Goal: Information Seeking & Learning: Learn about a topic

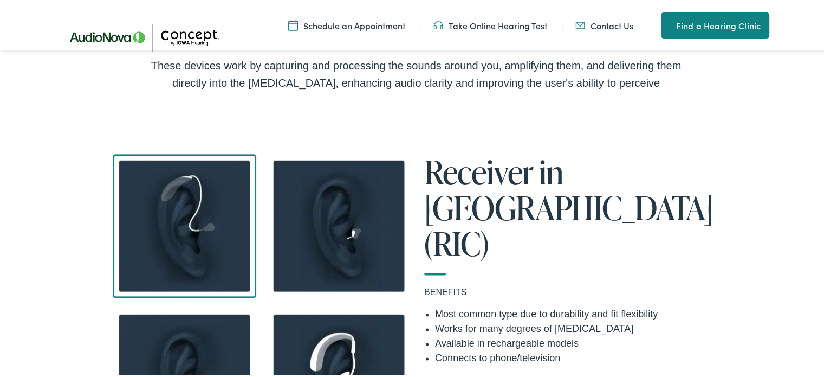
scroll to position [1364, 0]
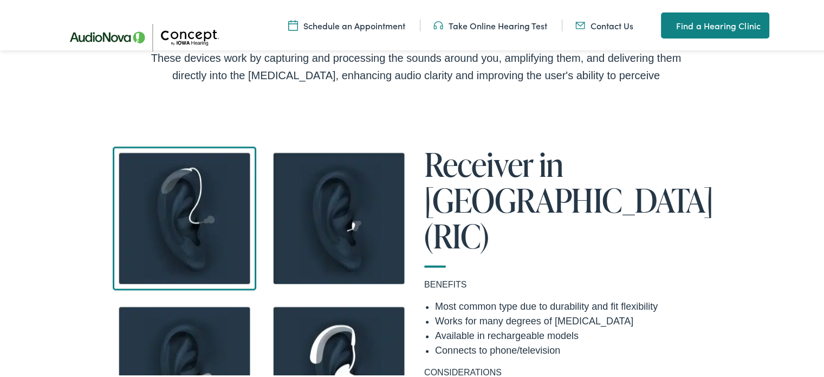
click at [165, 195] on img at bounding box center [185, 217] width 144 height 144
click at [199, 186] on img at bounding box center [185, 217] width 144 height 144
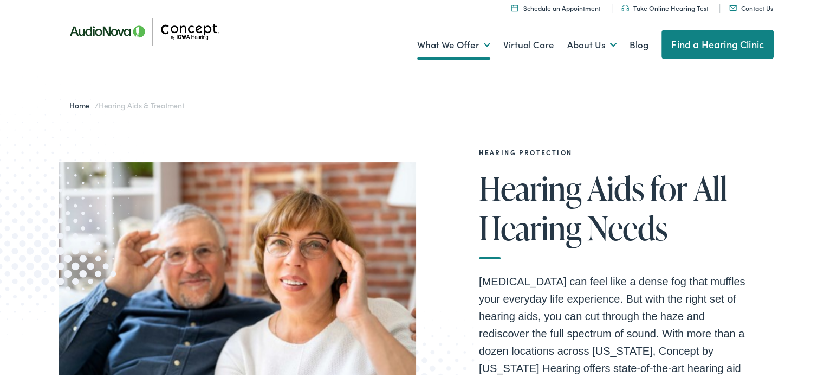
scroll to position [0, 0]
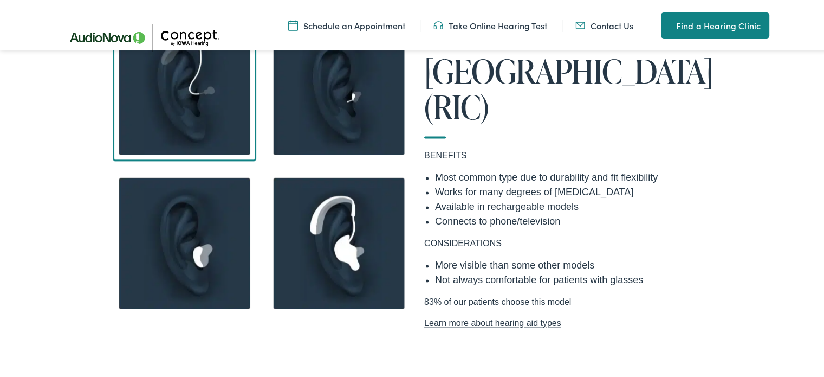
scroll to position [1496, 0]
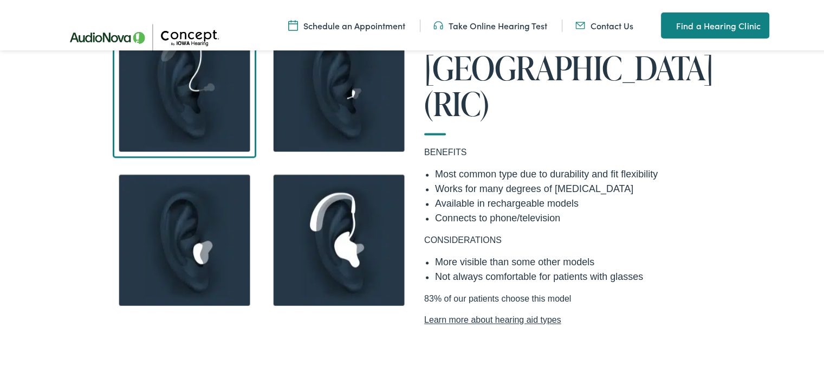
click at [550, 312] on link "Learn more about hearing aid types" at bounding box center [570, 318] width 293 height 13
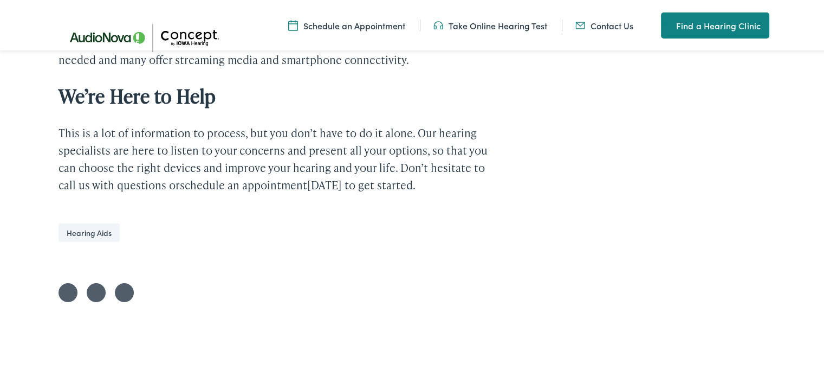
scroll to position [3336, 0]
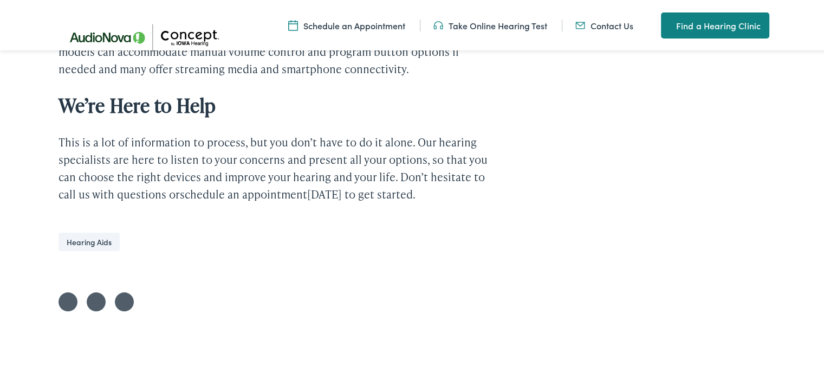
click at [94, 231] on link "Hearing Aids" at bounding box center [89, 240] width 61 height 18
